Goal: Book appointment/travel/reservation

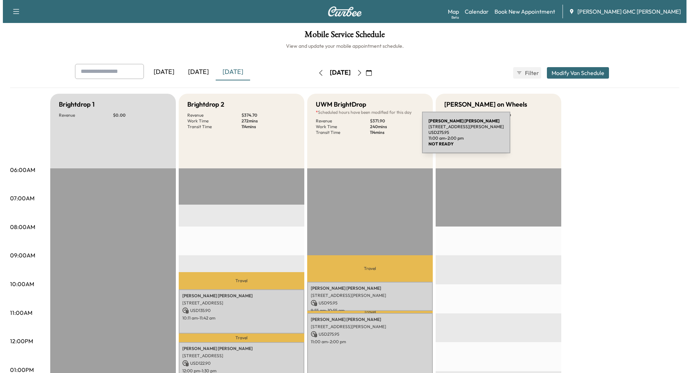
scroll to position [179, 0]
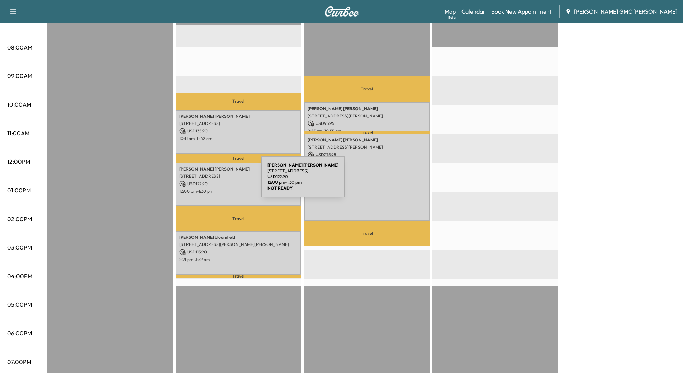
click at [207, 181] on p "USD 122.90" at bounding box center [238, 183] width 118 height 6
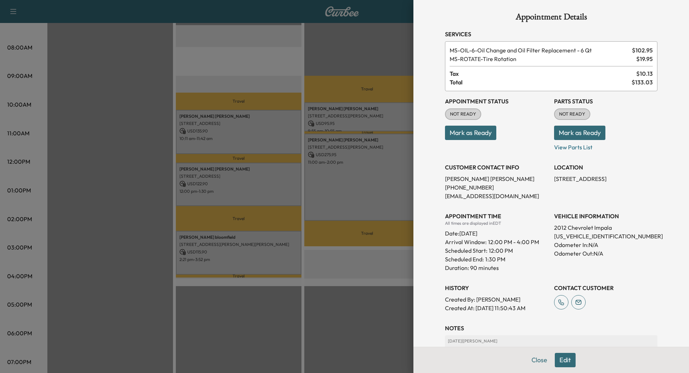
scroll to position [0, 0]
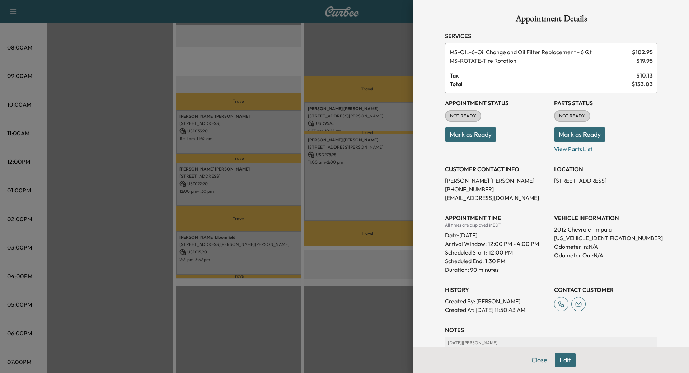
click at [584, 237] on p "[US_VEHICLE_IDENTIFICATION_NUMBER]" at bounding box center [605, 237] width 103 height 9
copy p "[US_VEHICLE_IDENTIFICATION_NUMBER]"
click at [535, 358] on button "Close" at bounding box center [539, 360] width 25 height 14
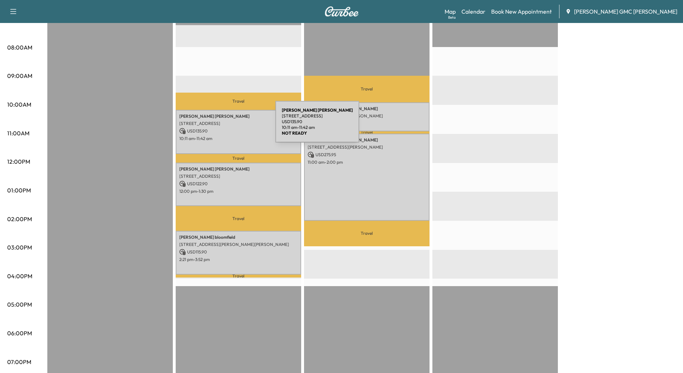
click at [222, 126] on div "[PERSON_NAME] [STREET_ADDRESS] USD 135.90 10:11 am - 11:42 am" at bounding box center [239, 132] width 126 height 44
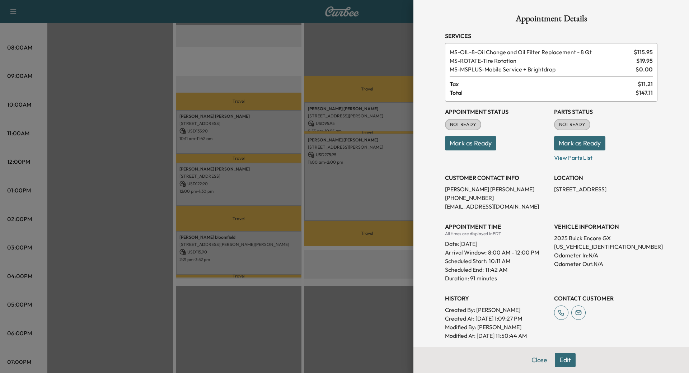
click at [245, 168] on div at bounding box center [344, 186] width 689 height 373
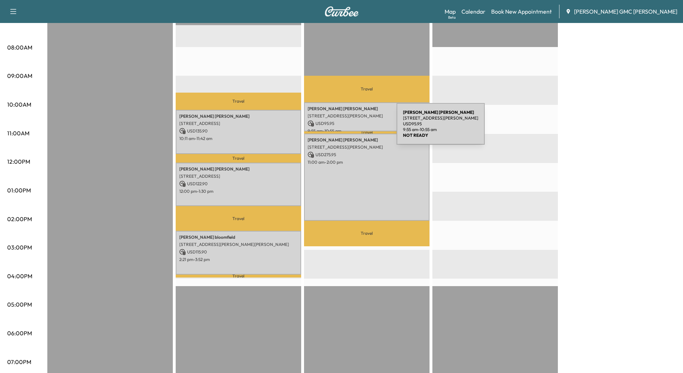
click at [343, 128] on p "9:55 am - 10:55 am" at bounding box center [367, 131] width 118 height 6
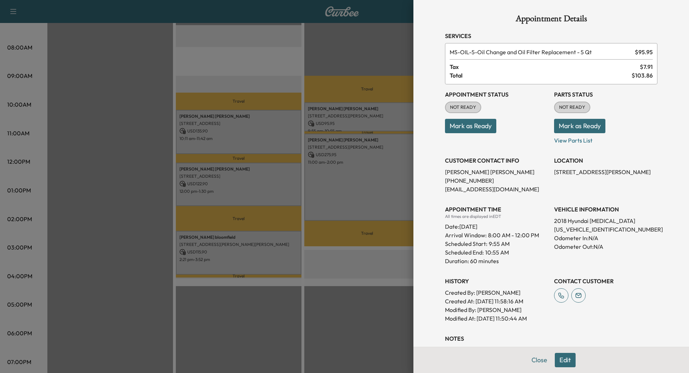
click at [345, 121] on div at bounding box center [344, 186] width 689 height 373
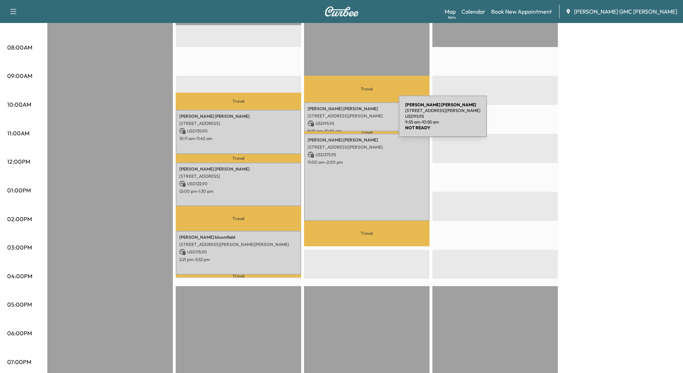
click at [345, 121] on p "USD 95.95" at bounding box center [367, 123] width 118 height 6
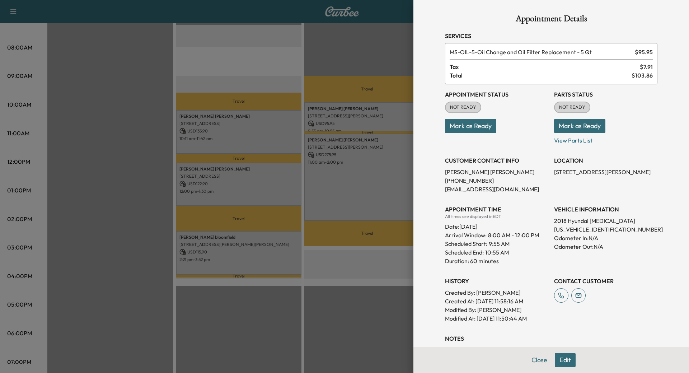
click at [350, 147] on div at bounding box center [344, 186] width 689 height 373
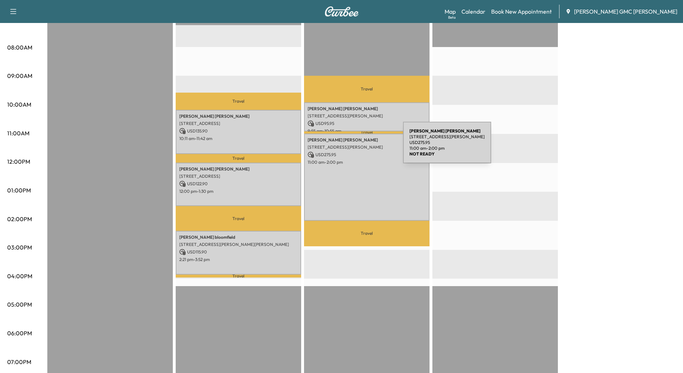
click at [349, 147] on p "[STREET_ADDRESS][PERSON_NAME]" at bounding box center [367, 147] width 118 height 6
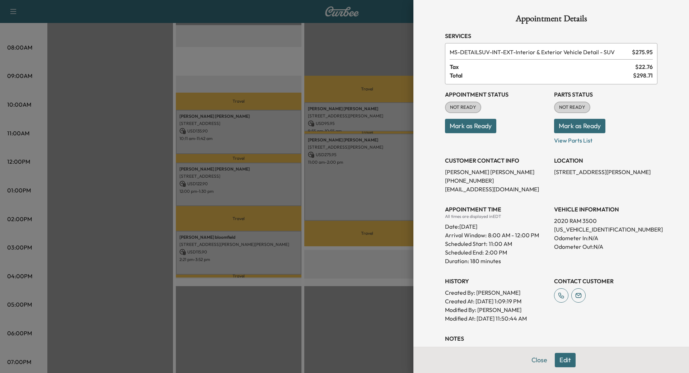
click at [237, 184] on div at bounding box center [344, 186] width 689 height 373
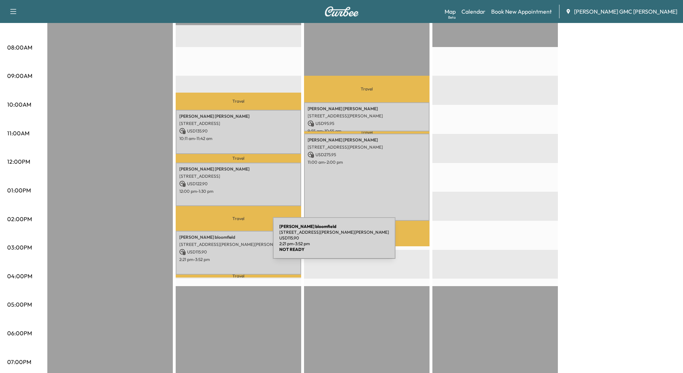
click at [219, 242] on p "[STREET_ADDRESS][PERSON_NAME][PERSON_NAME]" at bounding box center [238, 244] width 118 height 6
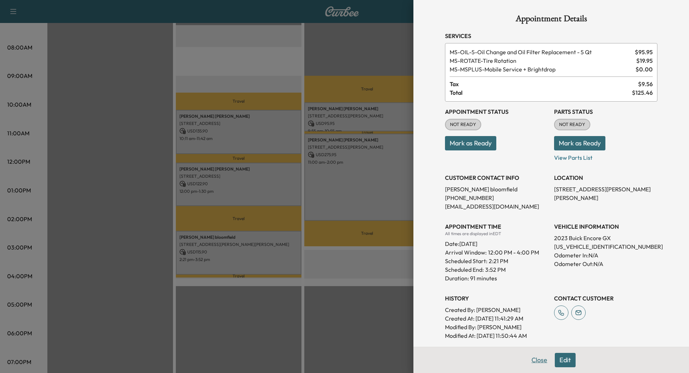
click at [538, 359] on button "Close" at bounding box center [539, 360] width 25 height 14
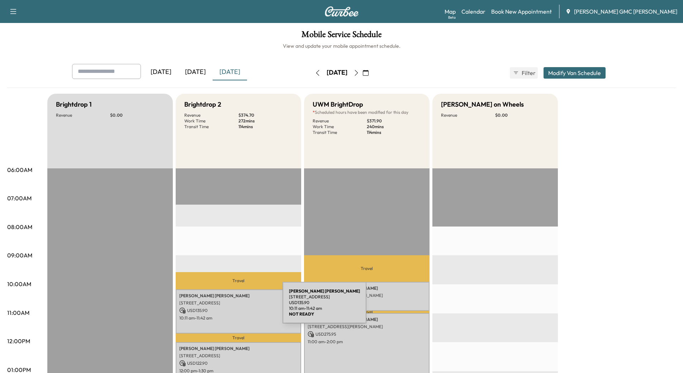
click at [229, 307] on p "USD 135.90" at bounding box center [238, 310] width 118 height 6
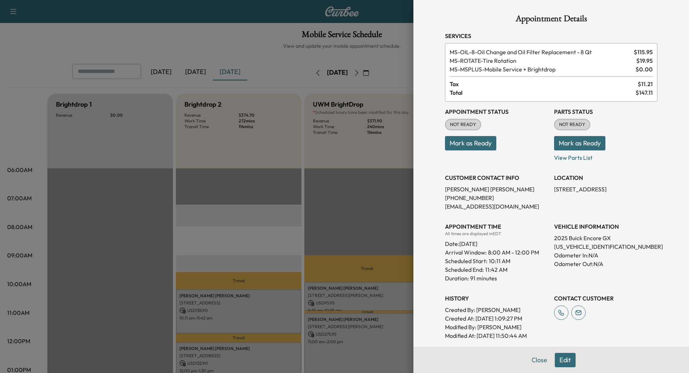
click at [262, 301] on div at bounding box center [344, 186] width 689 height 373
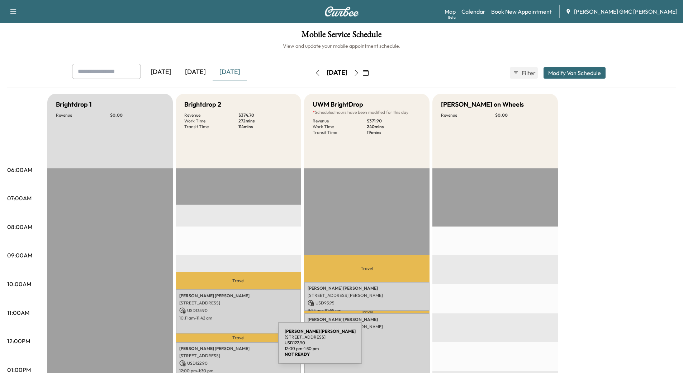
click at [225, 347] on p "[PERSON_NAME]" at bounding box center [238, 348] width 118 height 6
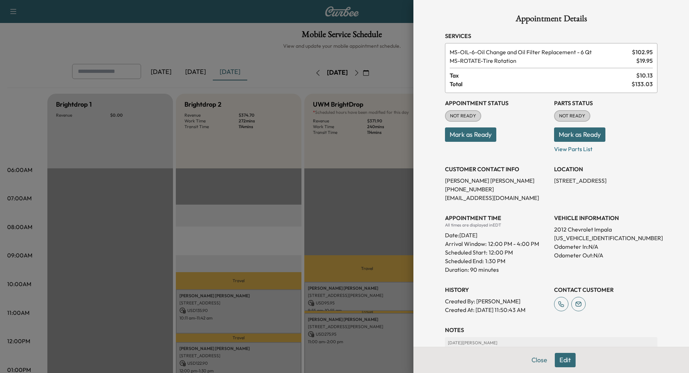
click at [534, 358] on button "Close" at bounding box center [539, 360] width 25 height 14
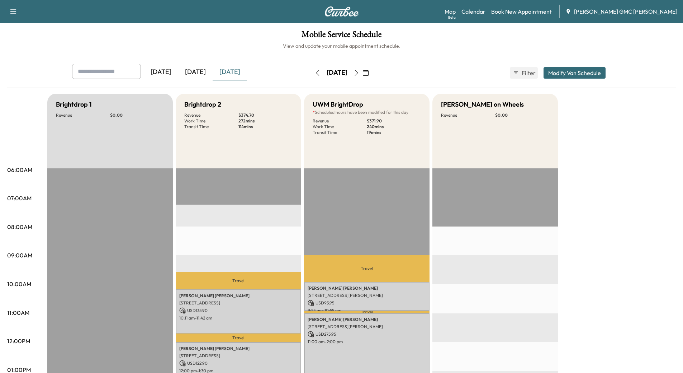
drag, startPoint x: 380, startPoint y: 74, endPoint x: 371, endPoint y: 97, distance: 24.6
click at [359, 75] on icon "button" at bounding box center [357, 73] width 6 height 6
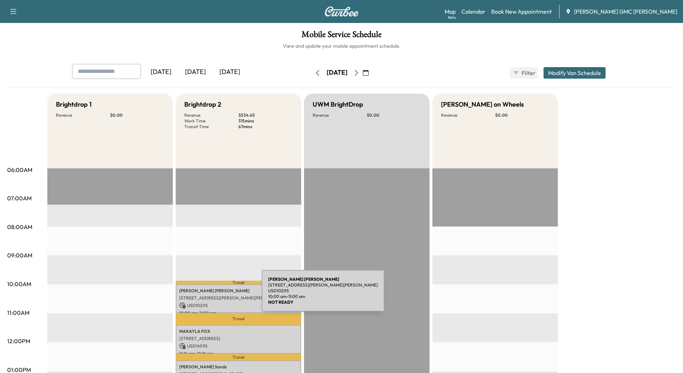
click at [208, 295] on p "[STREET_ADDRESS][PERSON_NAME][PERSON_NAME]" at bounding box center [238, 298] width 118 height 6
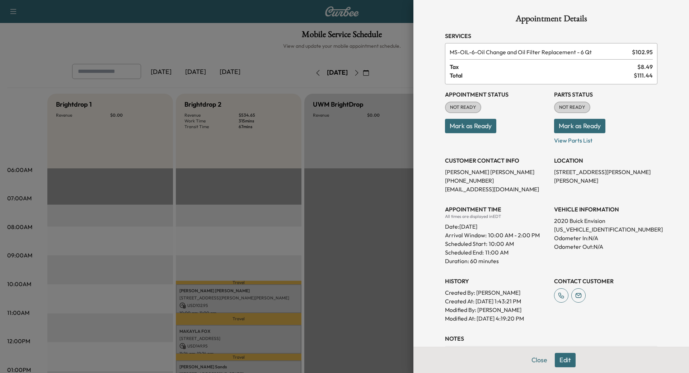
click at [529, 356] on button "Close" at bounding box center [539, 360] width 25 height 14
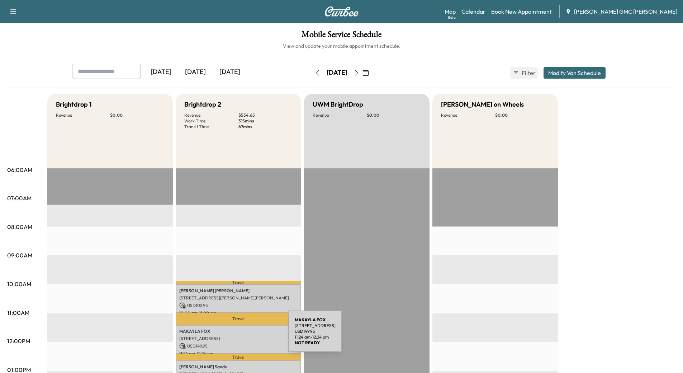
click at [235, 335] on p "[STREET_ADDRESS]" at bounding box center [238, 338] width 118 height 6
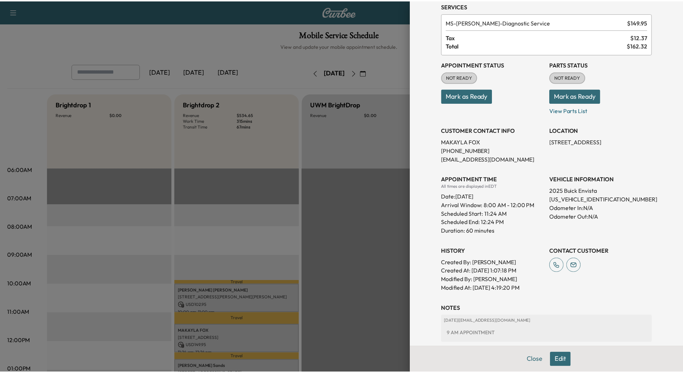
scroll to position [75, 0]
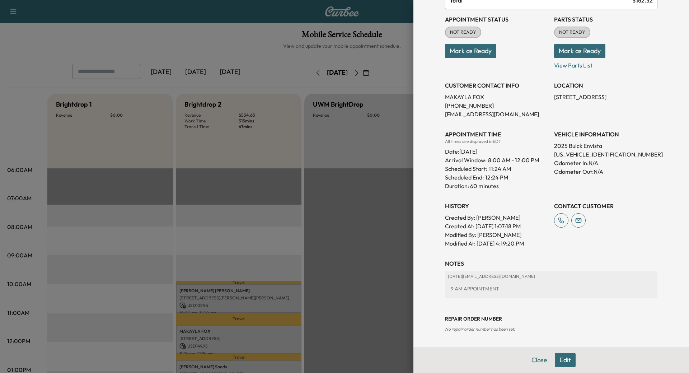
drag, startPoint x: 533, startPoint y: 358, endPoint x: 527, endPoint y: 358, distance: 6.1
click at [533, 358] on button "Close" at bounding box center [539, 360] width 25 height 14
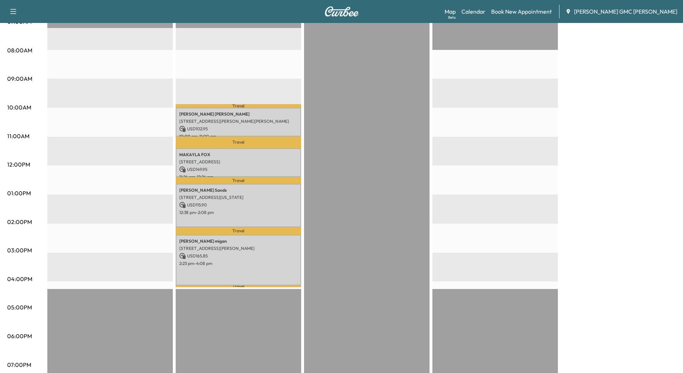
scroll to position [179, 0]
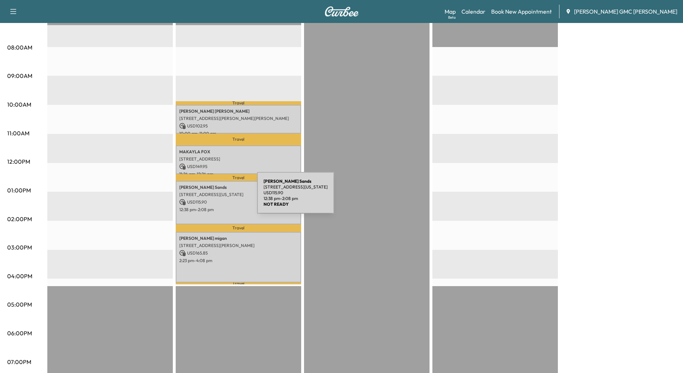
click at [203, 199] on p "USD 115.90" at bounding box center [238, 202] width 118 height 6
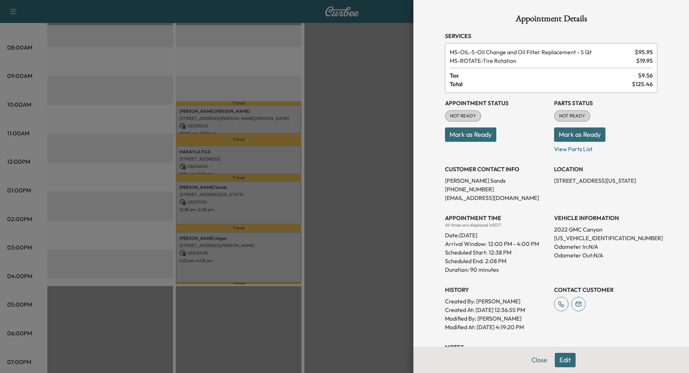
drag, startPoint x: 534, startPoint y: 359, endPoint x: 483, endPoint y: 340, distance: 54.6
click at [534, 359] on button "Close" at bounding box center [539, 360] width 25 height 14
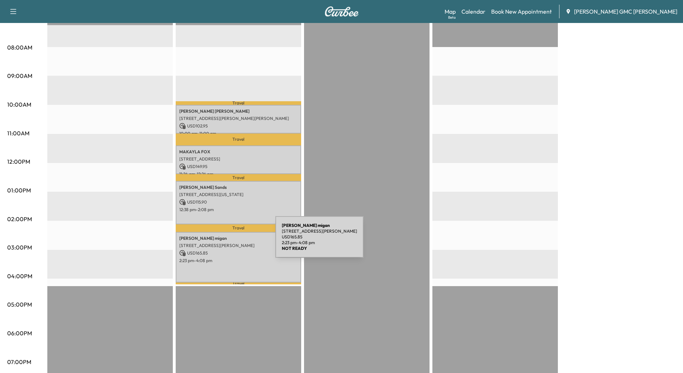
click at [222, 242] on p "[STREET_ADDRESS][PERSON_NAME]" at bounding box center [238, 245] width 118 height 6
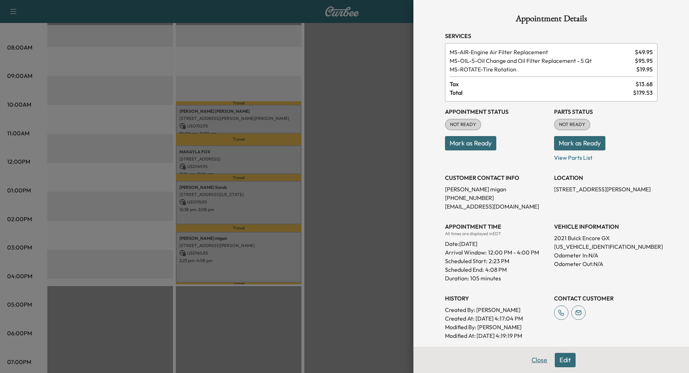
click at [527, 361] on button "Close" at bounding box center [539, 360] width 25 height 14
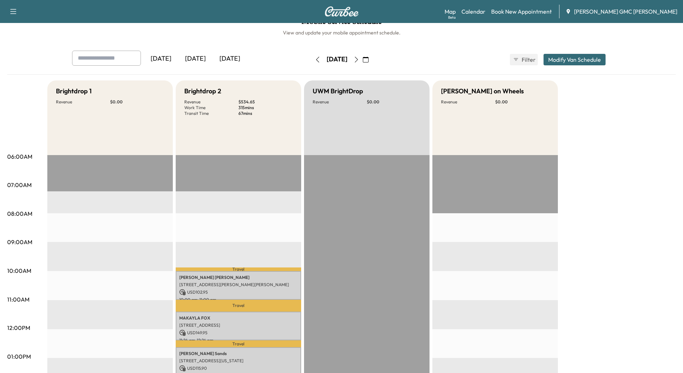
scroll to position [0, 0]
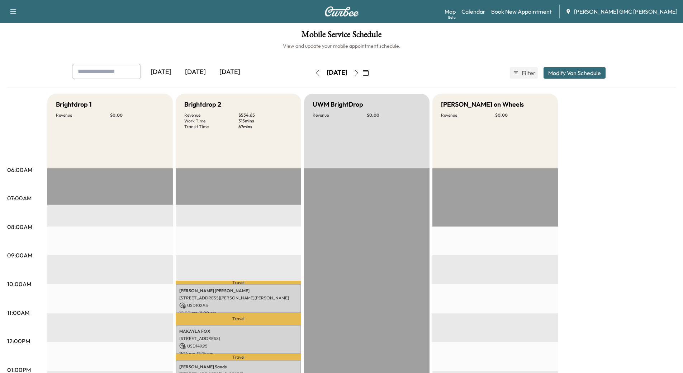
click at [359, 71] on icon "button" at bounding box center [357, 73] width 6 height 6
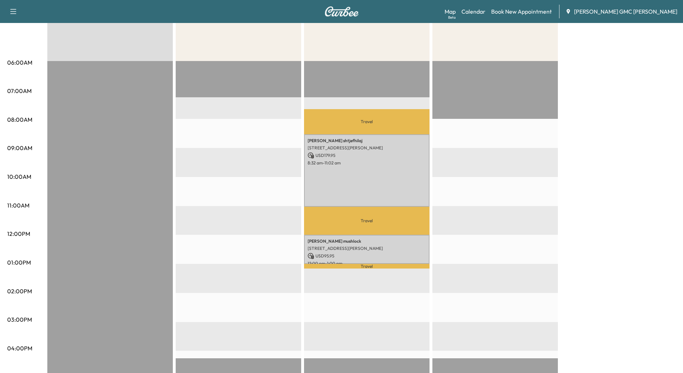
scroll to position [108, 0]
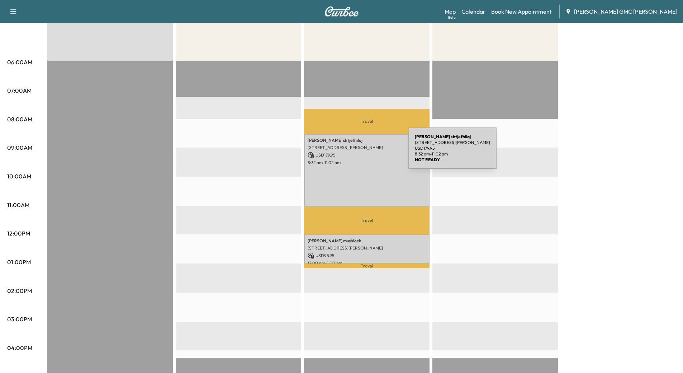
click at [355, 152] on p "USD 179.95" at bounding box center [367, 155] width 118 height 6
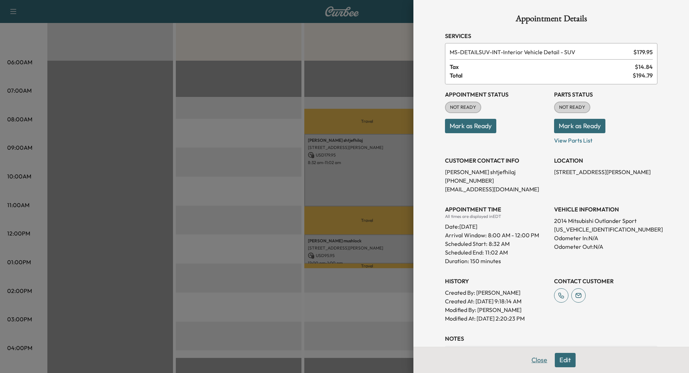
click at [531, 358] on button "Close" at bounding box center [539, 360] width 25 height 14
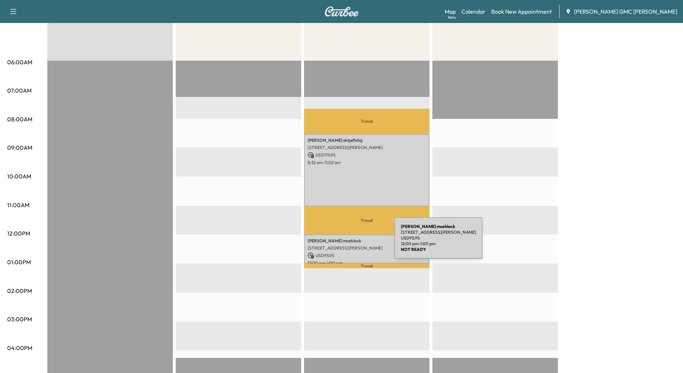
click at [340, 239] on p "[PERSON_NAME]" at bounding box center [367, 241] width 118 height 6
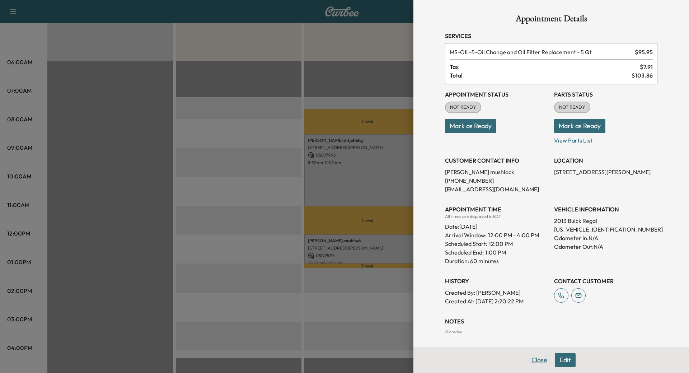
click at [527, 355] on button "Close" at bounding box center [539, 360] width 25 height 14
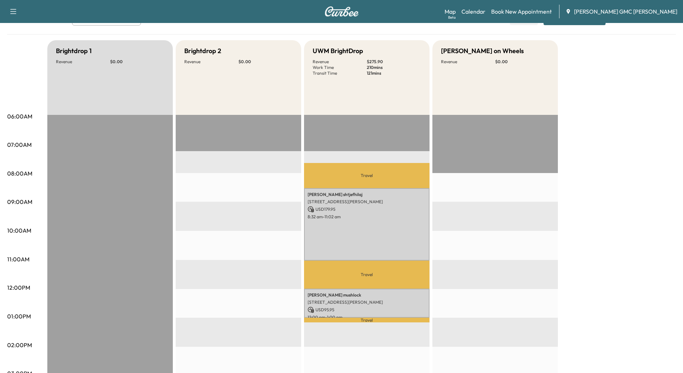
scroll to position [0, 0]
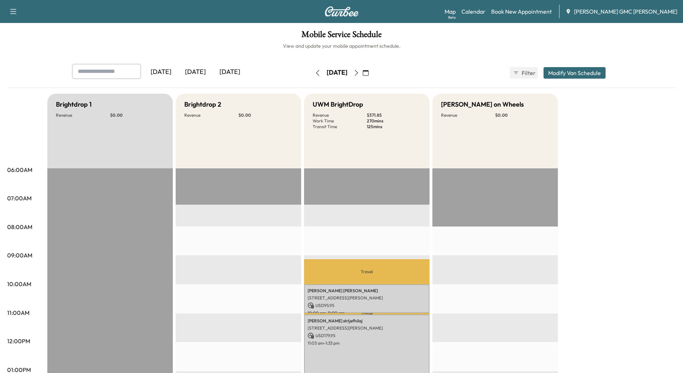
drag, startPoint x: 231, startPoint y: 74, endPoint x: 294, endPoint y: 99, distance: 67.9
click at [231, 74] on div "[DATE]" at bounding box center [230, 72] width 34 height 16
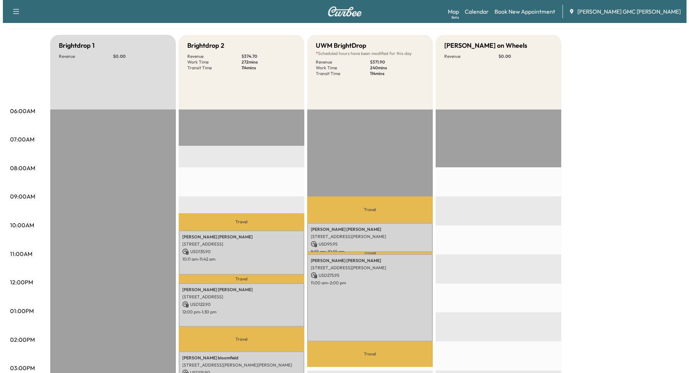
scroll to position [72, 0]
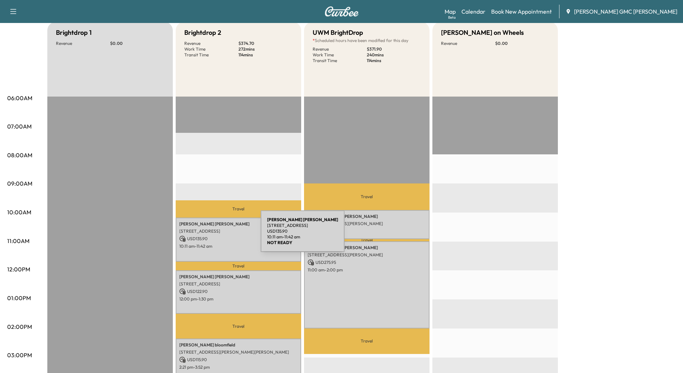
click at [207, 235] on p "USD 135.90" at bounding box center [238, 238] width 118 height 6
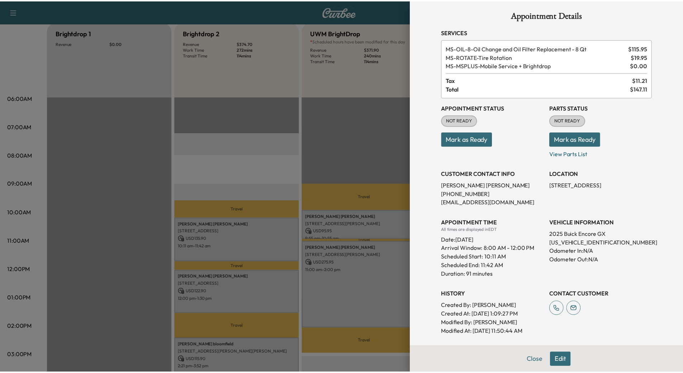
scroll to position [0, 0]
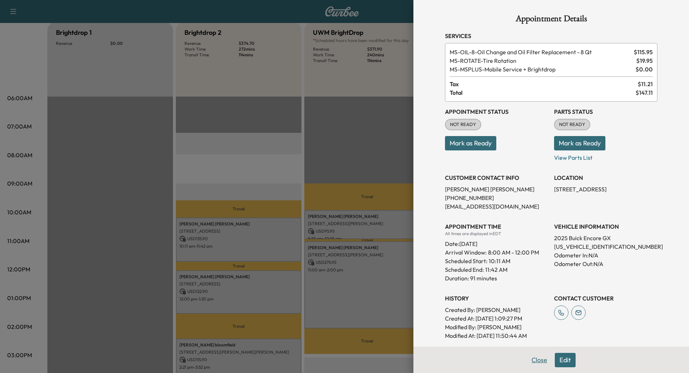
click at [530, 358] on button "Close" at bounding box center [539, 360] width 25 height 14
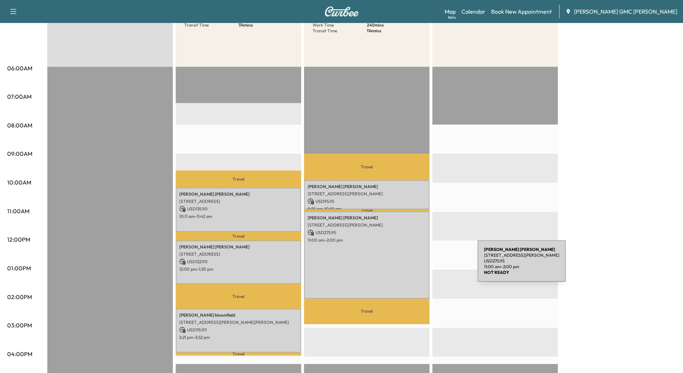
scroll to position [143, 0]
